Goal: Transaction & Acquisition: Subscribe to service/newsletter

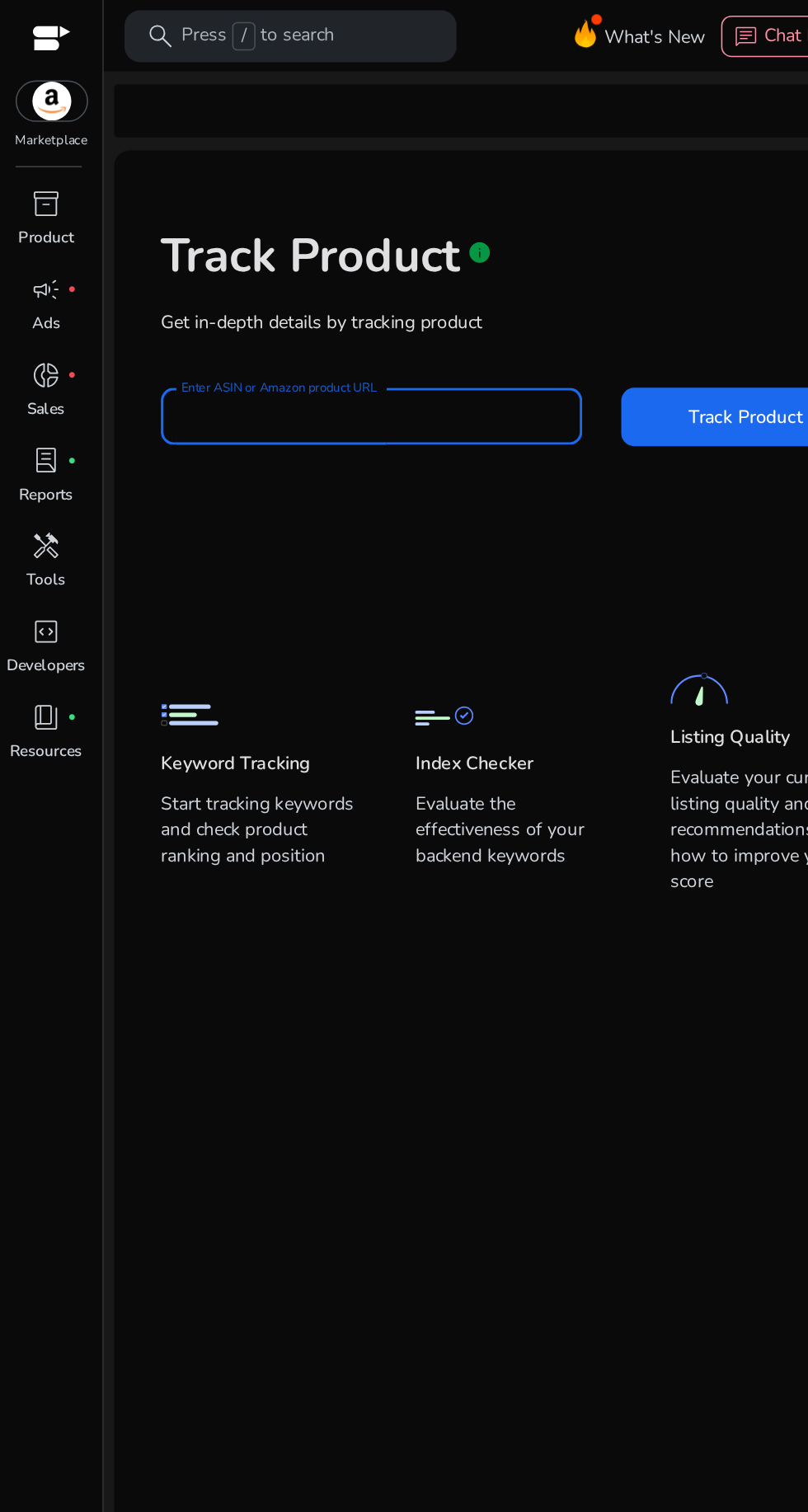
paste input "**********"
type input "**********"
click at [472, 267] on span "Track Product" at bounding box center [473, 265] width 73 height 17
